Goal: Task Accomplishment & Management: Complete application form

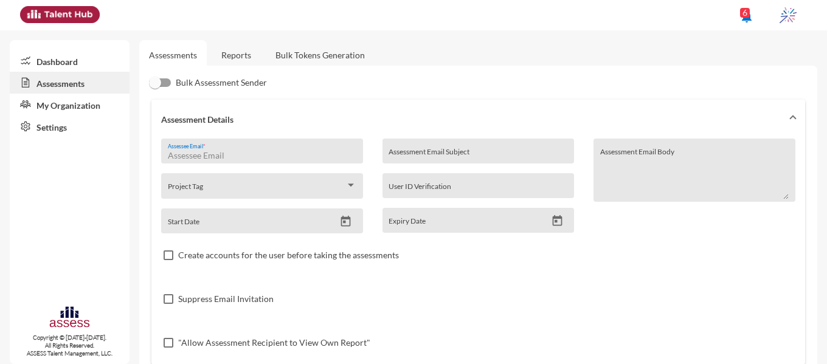
click at [286, 153] on input "Assessee Email *" at bounding box center [262, 156] width 189 height 10
paste input "Mahmoud.helmee007@gmail.com"
type input "Mahmoud.helmee007@gmail.com"
click at [437, 154] on input "Assessment Email Subject" at bounding box center [477, 156] width 179 height 10
type input "Ibnsina-pharma\Development"
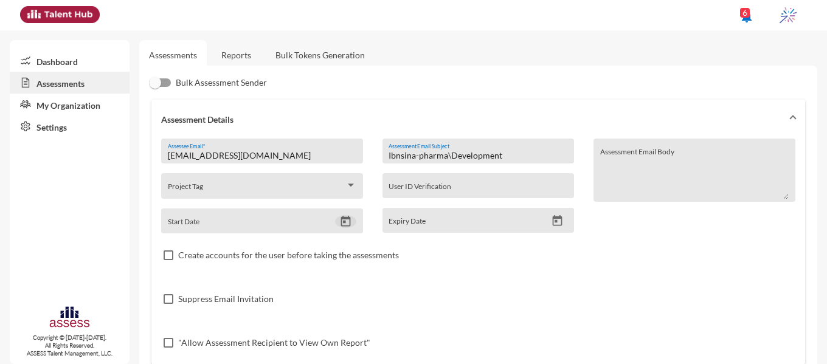
click at [345, 223] on icon "Open calendar" at bounding box center [345, 221] width 13 height 13
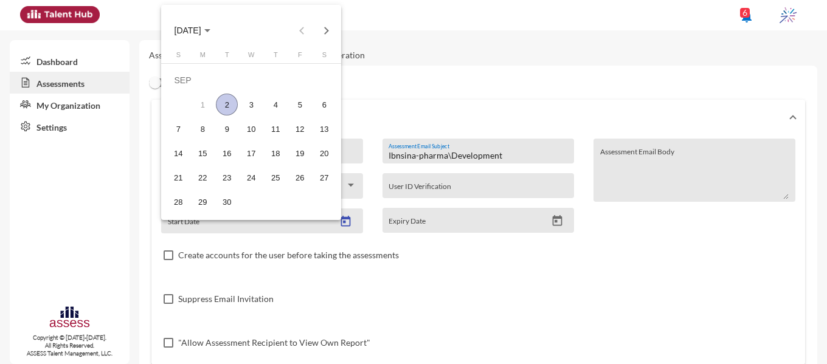
click at [227, 107] on div "2" at bounding box center [227, 105] width 22 height 22
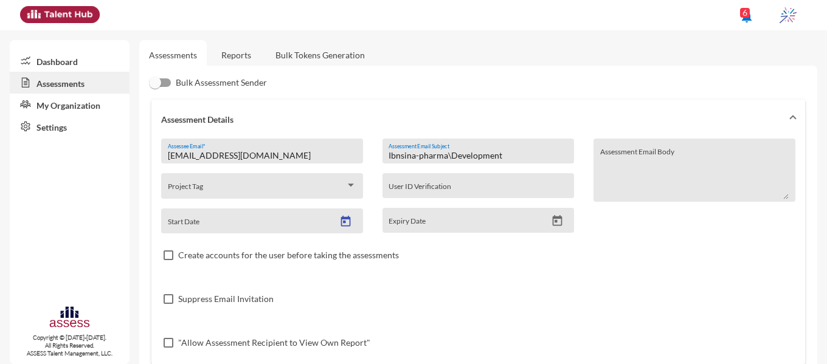
type input "9/2/2025"
click at [553, 221] on icon "Open calendar" at bounding box center [558, 220] width 10 height 11
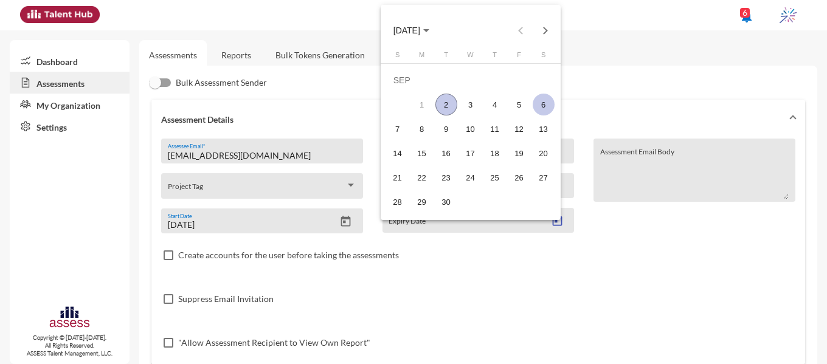
click at [550, 106] on div "6" at bounding box center [544, 105] width 22 height 22
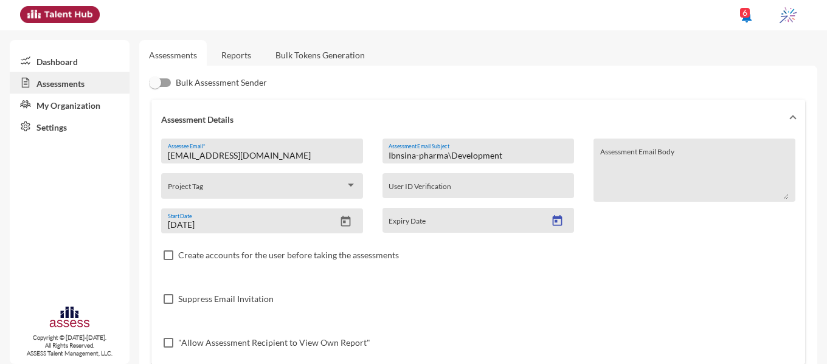
type input "9/6/2025"
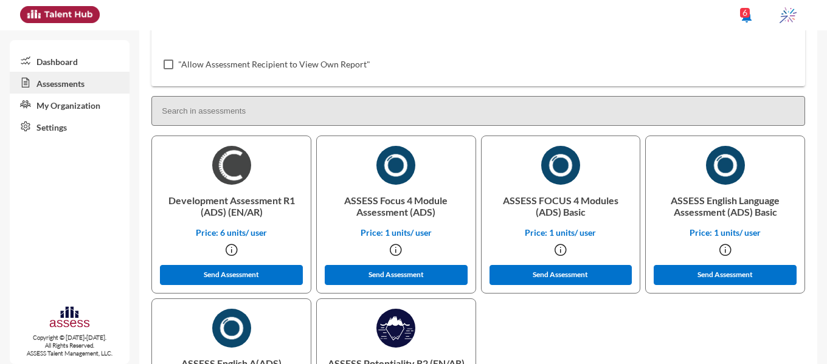
scroll to position [275, 0]
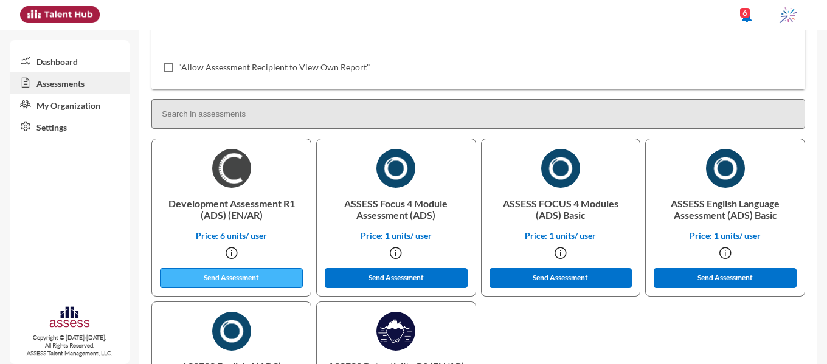
click at [221, 278] on button "Send Assessment" at bounding box center [231, 278] width 143 height 20
click at [226, 279] on button "Send Assessment" at bounding box center [231, 278] width 143 height 20
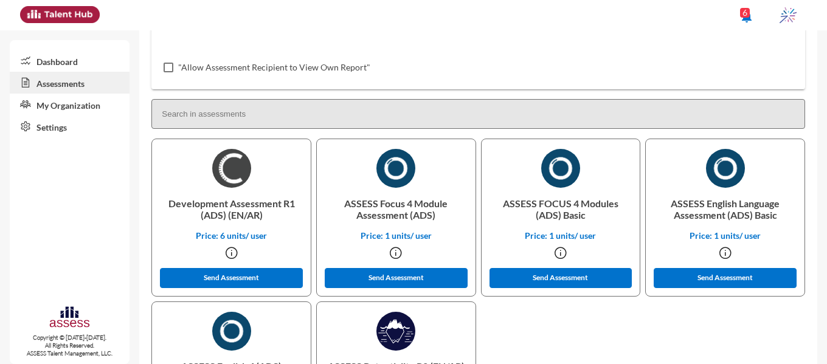
scroll to position [385, 0]
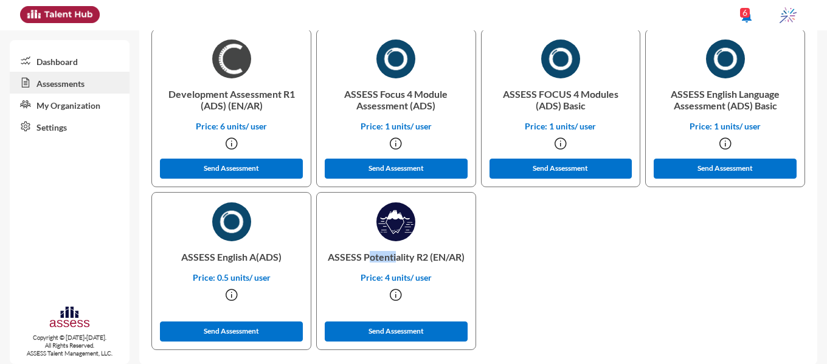
drag, startPoint x: 382, startPoint y: 255, endPoint x: 409, endPoint y: 250, distance: 27.8
click at [409, 250] on p "ASSESS Potentiality R2 (EN/AR)" at bounding box center [395, 256] width 139 height 31
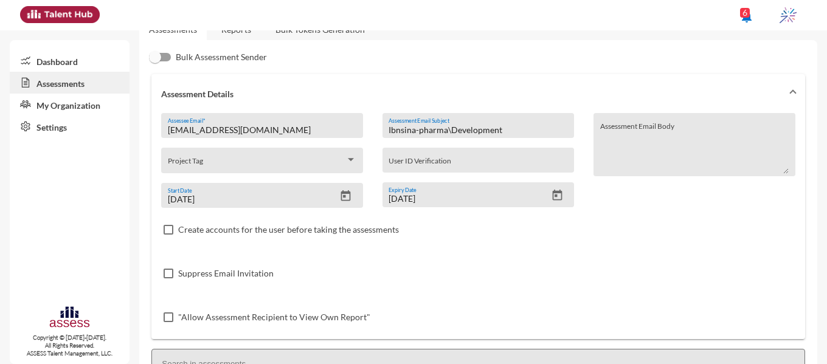
scroll to position [0, 0]
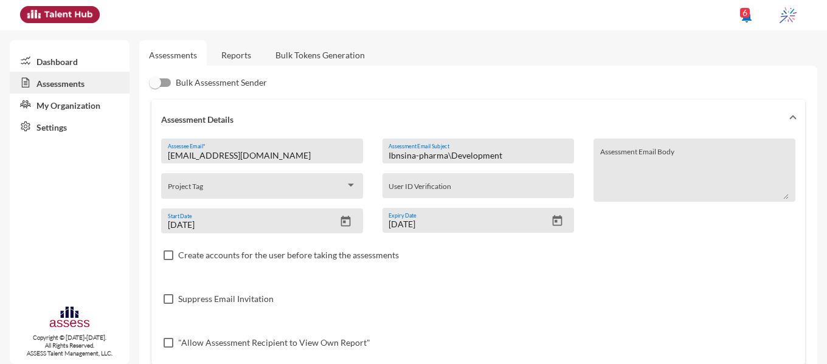
drag, startPoint x: 450, startPoint y: 156, endPoint x: 521, endPoint y: 154, distance: 71.1
click at [521, 154] on input "Ibnsina-pharma\Development" at bounding box center [477, 156] width 179 height 10
paste input "Potentiality"
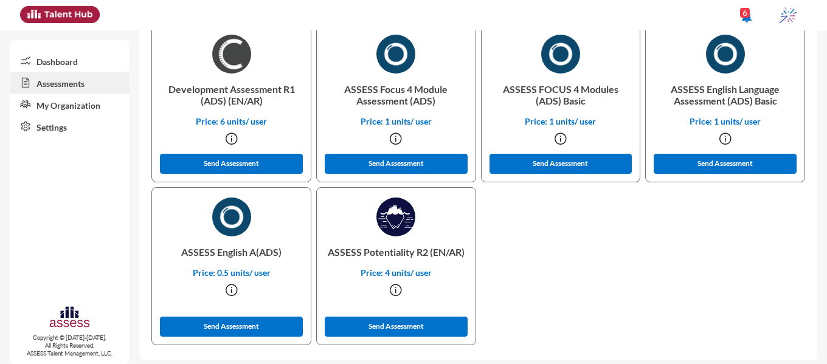
scroll to position [395, 0]
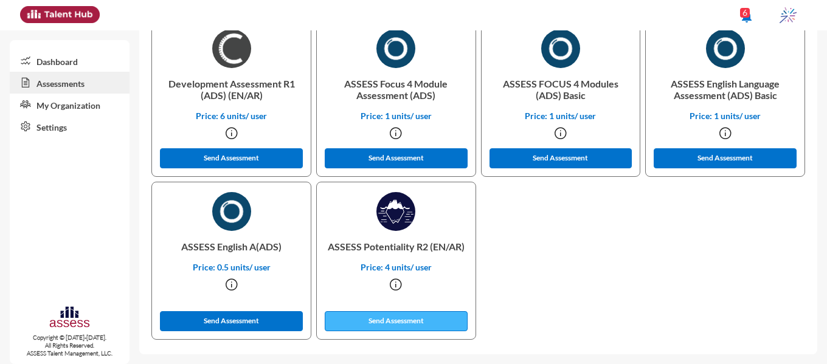
type input "Ibnsina-pharma\Potentiality"
click at [374, 324] on button "Send Assessment" at bounding box center [396, 321] width 143 height 20
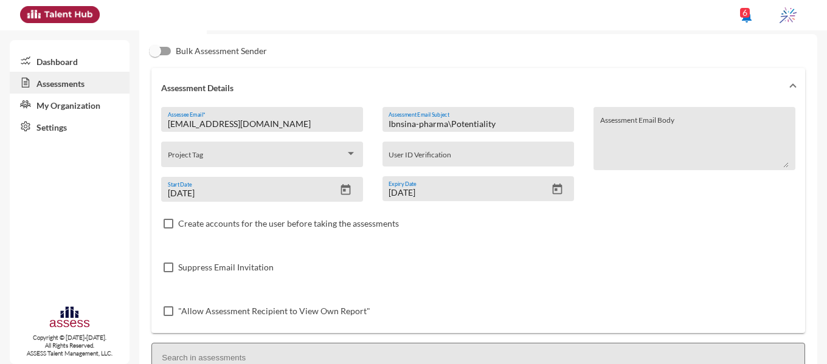
scroll to position [0, 0]
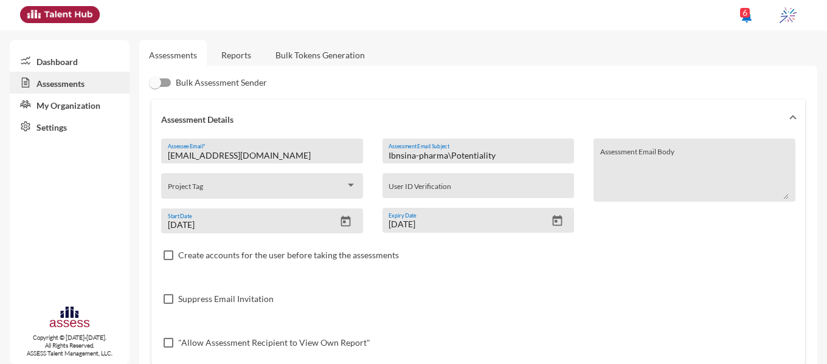
click at [227, 64] on link "Reports" at bounding box center [236, 55] width 49 height 30
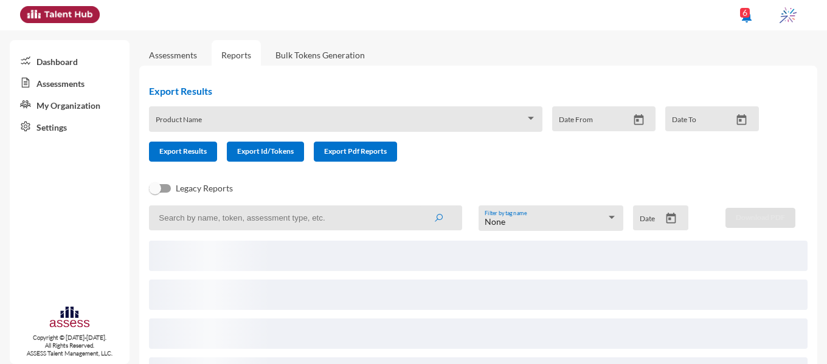
click at [236, 223] on input at bounding box center [305, 217] width 312 height 25
paste input "dr.mazen.elnady@gmail.com"
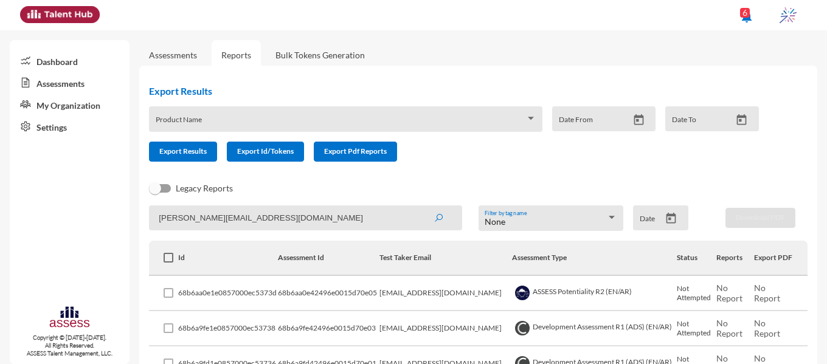
click at [419, 207] on button "submit" at bounding box center [438, 218] width 39 height 22
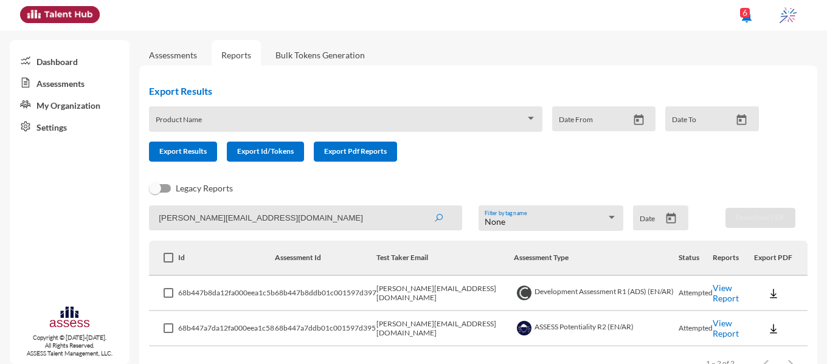
click at [713, 294] on link "View Report" at bounding box center [726, 293] width 26 height 21
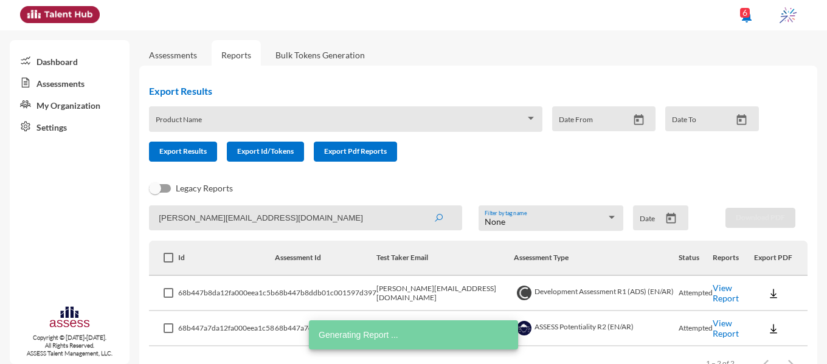
click at [713, 327] on link "View Report" at bounding box center [726, 328] width 26 height 21
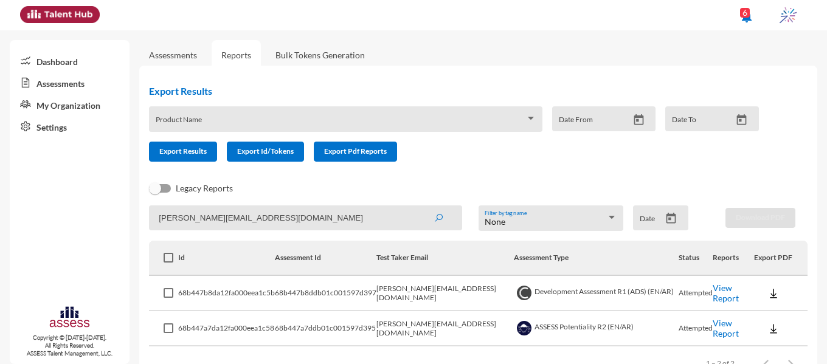
click at [327, 221] on input "dr.mazen.elnady@gmail.com" at bounding box center [305, 217] width 312 height 25
type input "d"
paste input "Omarabulezz22@gmail.com"
type input "Omarabulezz22@gmail.com"
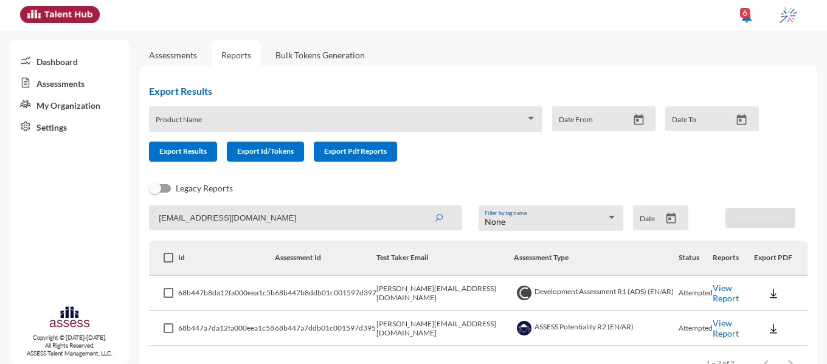
click at [419, 207] on button "submit" at bounding box center [438, 218] width 39 height 22
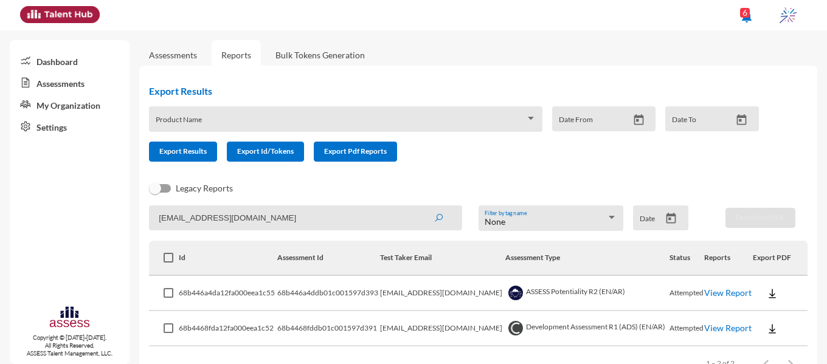
click at [711, 328] on link "View Report" at bounding box center [727, 328] width 47 height 10
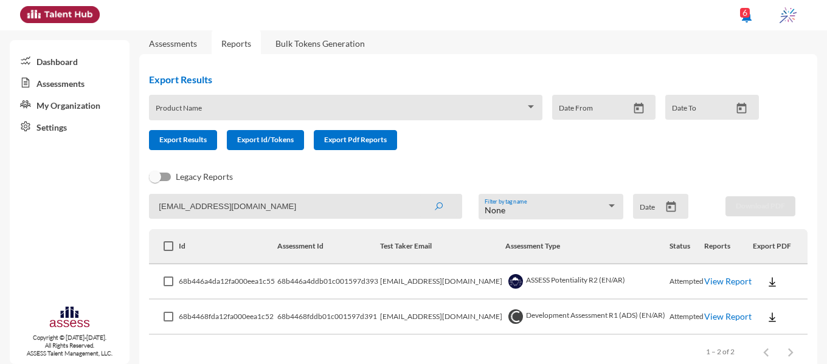
click at [712, 281] on link "View Report" at bounding box center [727, 281] width 47 height 10
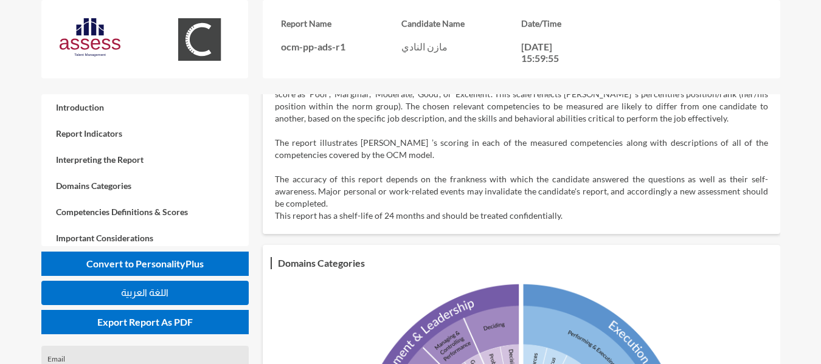
scroll to position [341, 0]
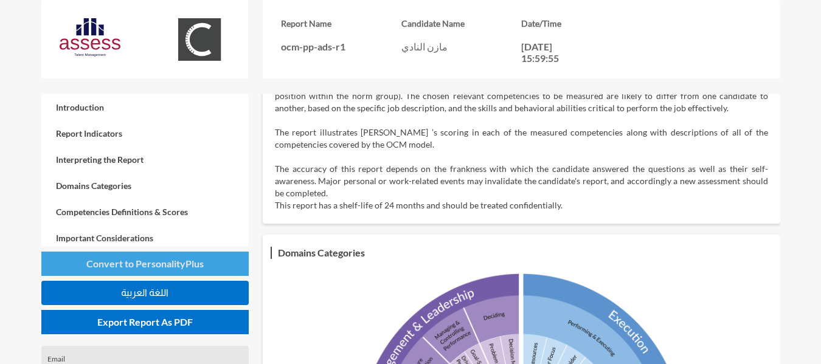
click at [148, 260] on span "Convert to PersonalityPlus" at bounding box center [144, 264] width 117 height 12
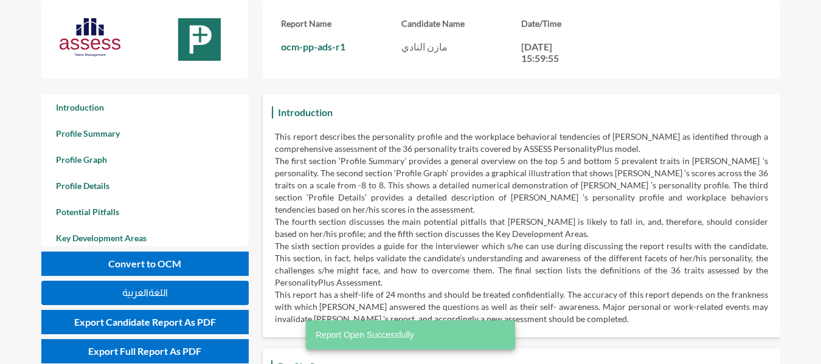
scroll to position [364, 821]
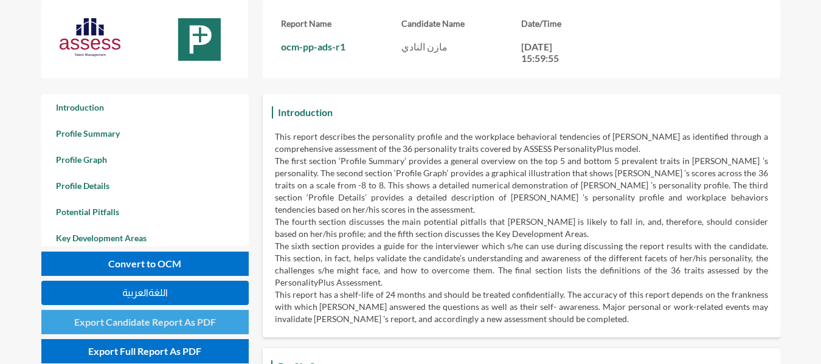
click at [166, 328] on button "Export Candidate Report As PDF" at bounding box center [145, 322] width 208 height 24
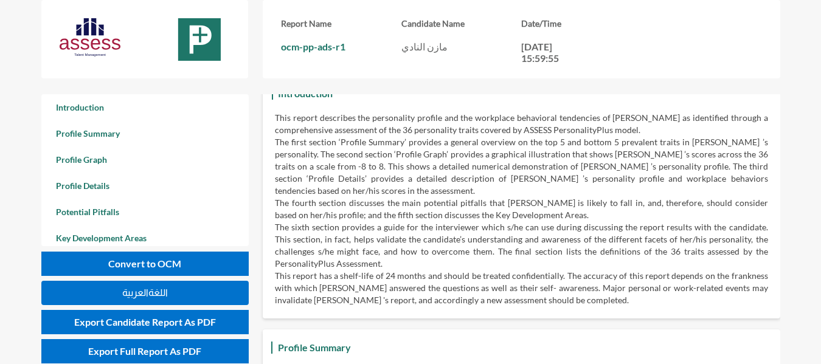
scroll to position [0, 0]
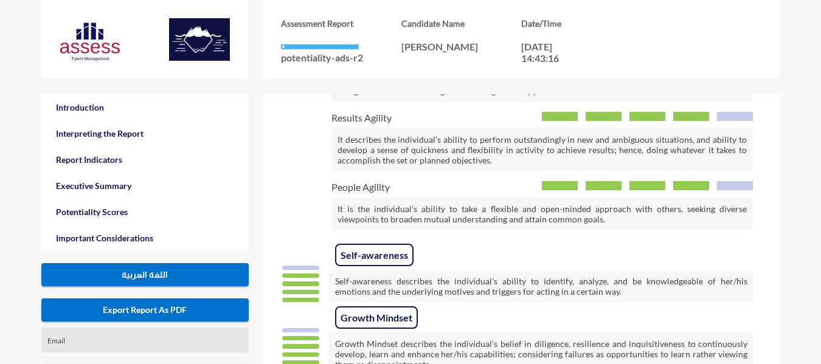
scroll to position [1707, 0]
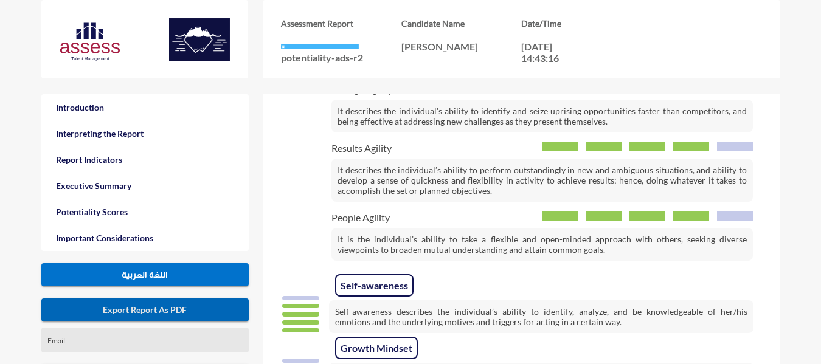
click at [182, 309] on span "Export Report As PDF" at bounding box center [145, 310] width 84 height 10
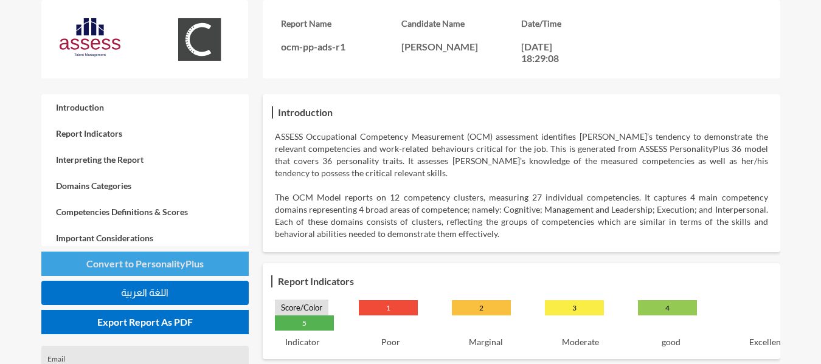
click at [139, 269] on button "Convert to PersonalityPlus" at bounding box center [145, 264] width 208 height 24
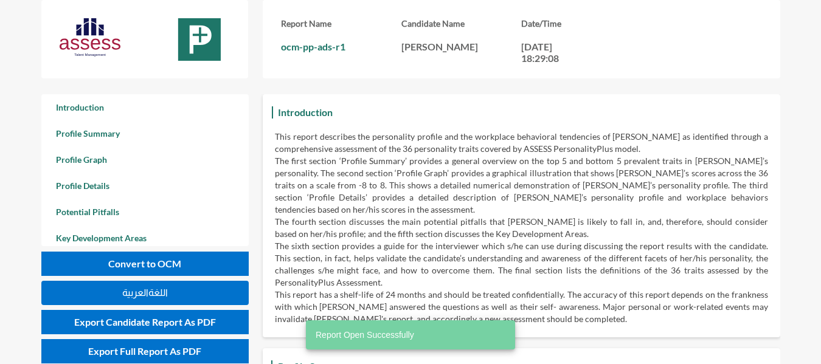
scroll to position [364, 821]
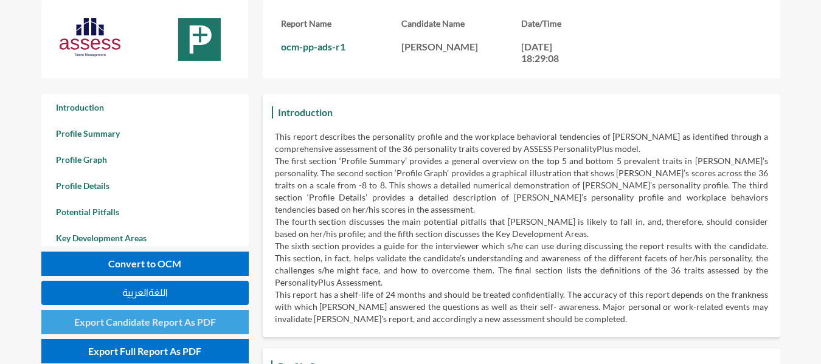
click at [151, 325] on span "Export Candidate Report As PDF" at bounding box center [145, 322] width 142 height 12
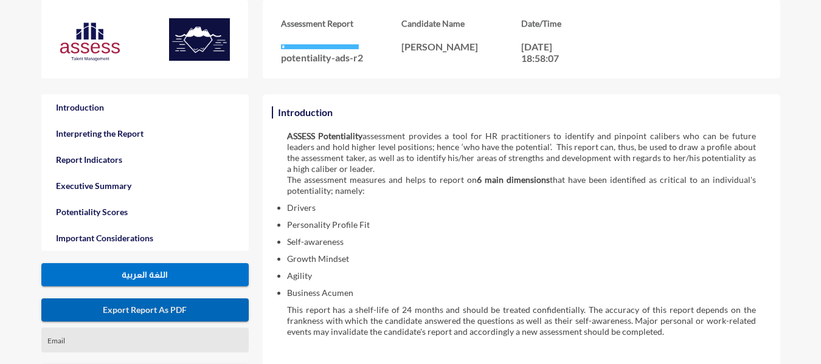
click at [106, 311] on span "Export Report As PDF" at bounding box center [145, 310] width 84 height 10
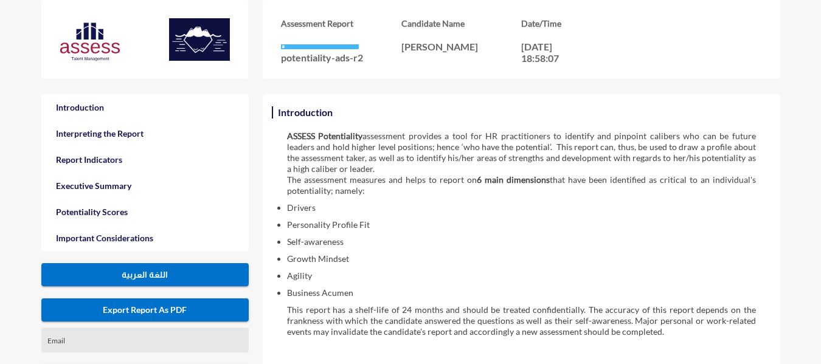
click at [801, 22] on div "Assessment Report potentiality-ads-r2 Candidate Name [PERSON_NAME] Date/Time [D…" at bounding box center [451, 47] width 821 height 94
